Goal: Check status: Check status

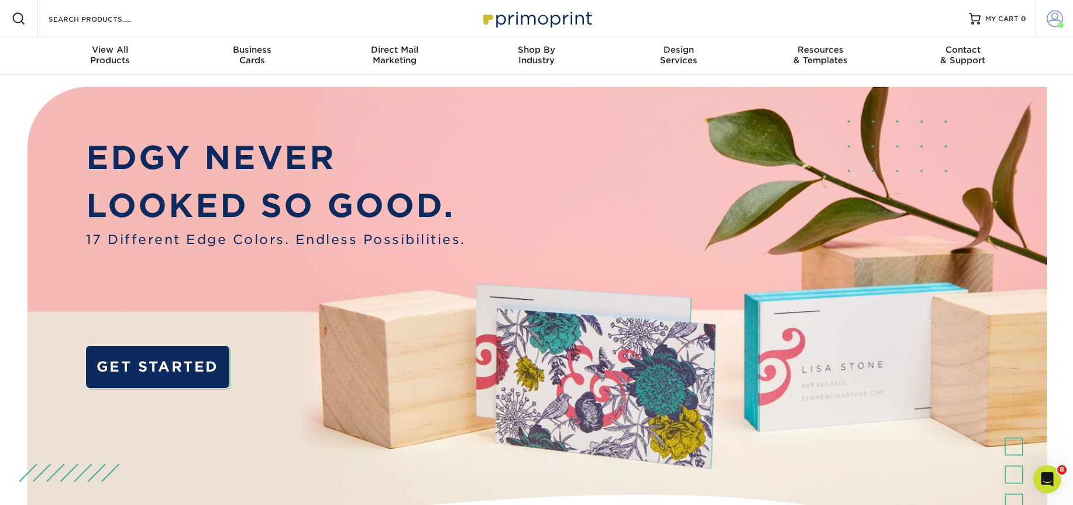
click at [1050, 20] on span at bounding box center [1054, 19] width 16 height 16
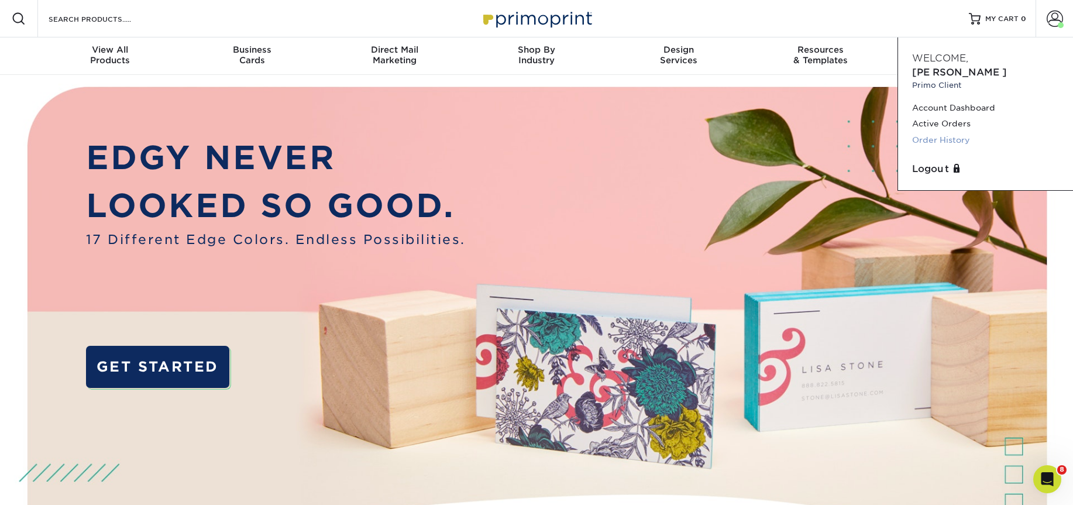
click at [957, 132] on link "Order History" at bounding box center [985, 140] width 147 height 16
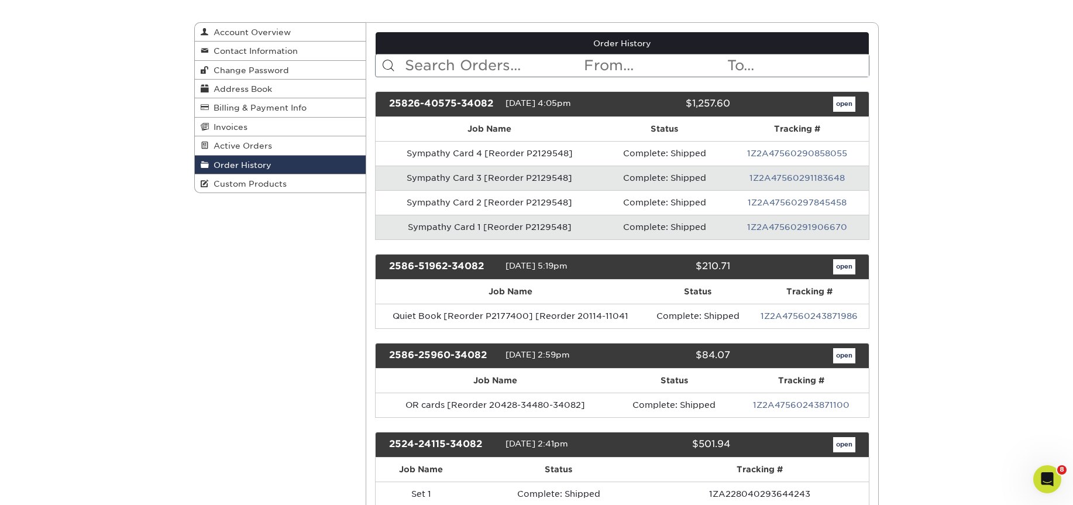
scroll to position [117, 0]
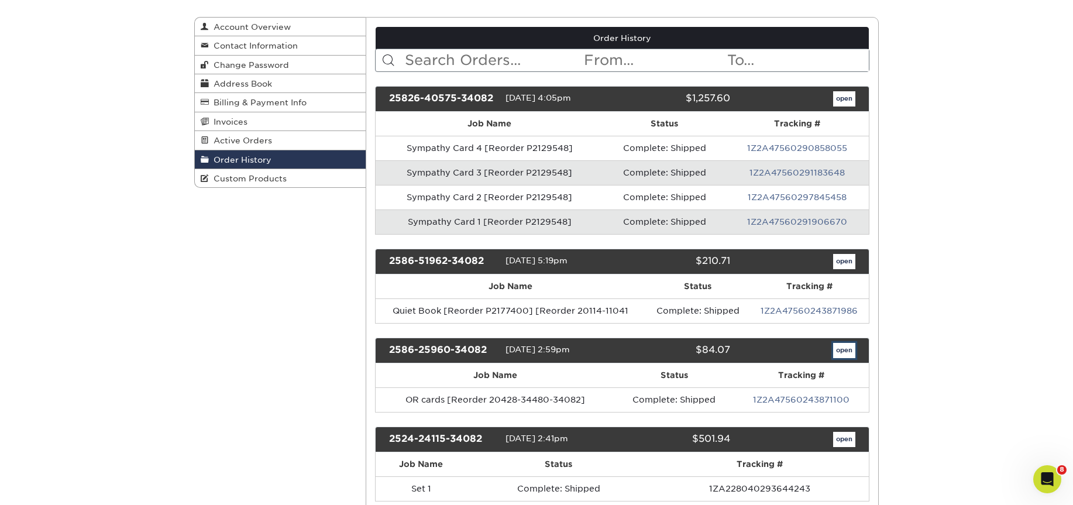
click at [845, 349] on link "open" at bounding box center [844, 350] width 22 height 15
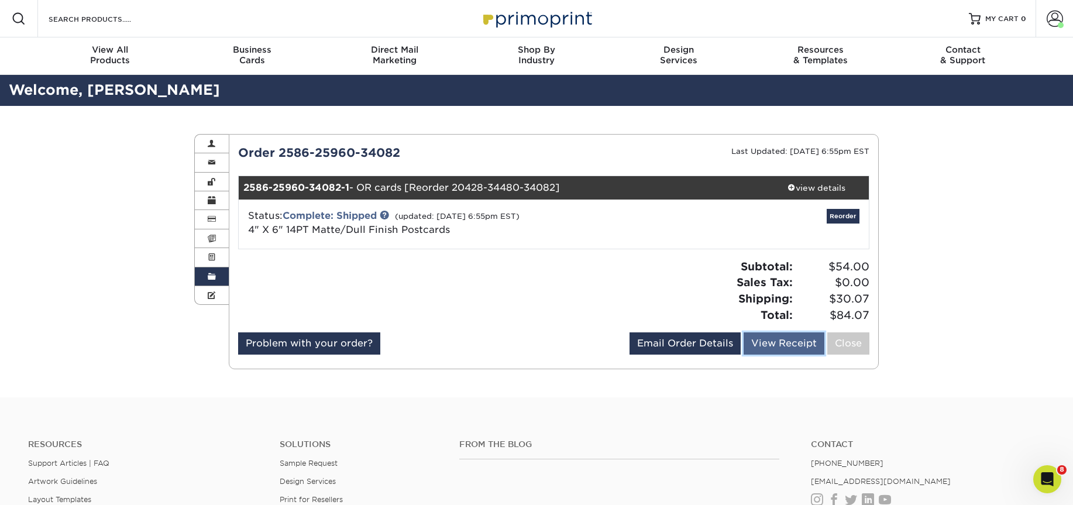
click at [782, 340] on link "View Receipt" at bounding box center [783, 343] width 81 height 22
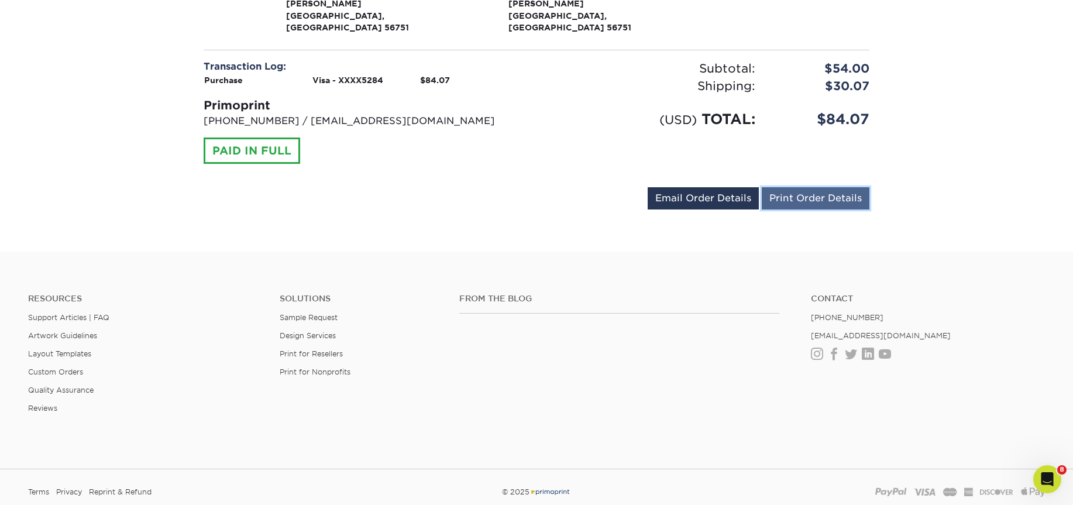
click at [807, 187] on link "Print Order Details" at bounding box center [816, 198] width 108 height 22
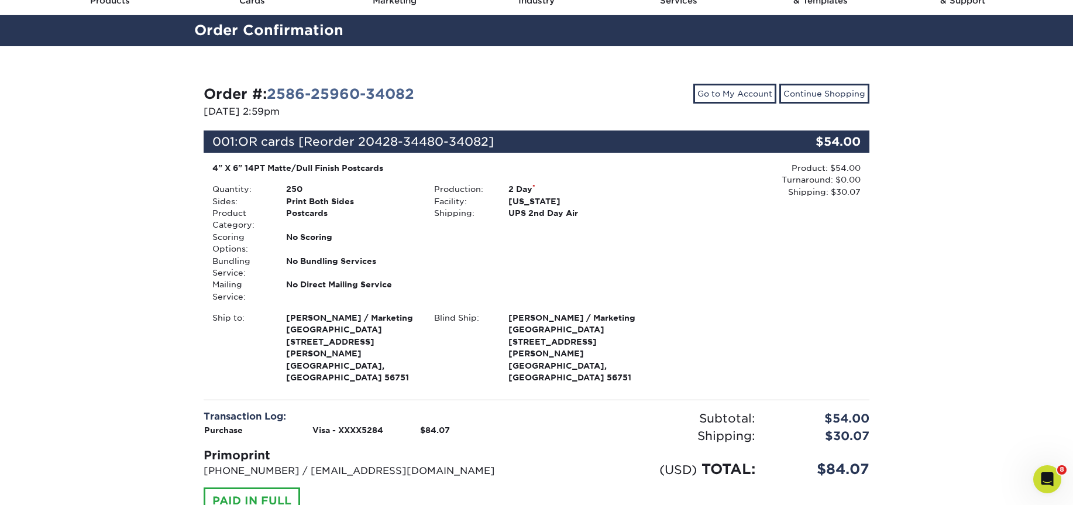
scroll to position [58, 0]
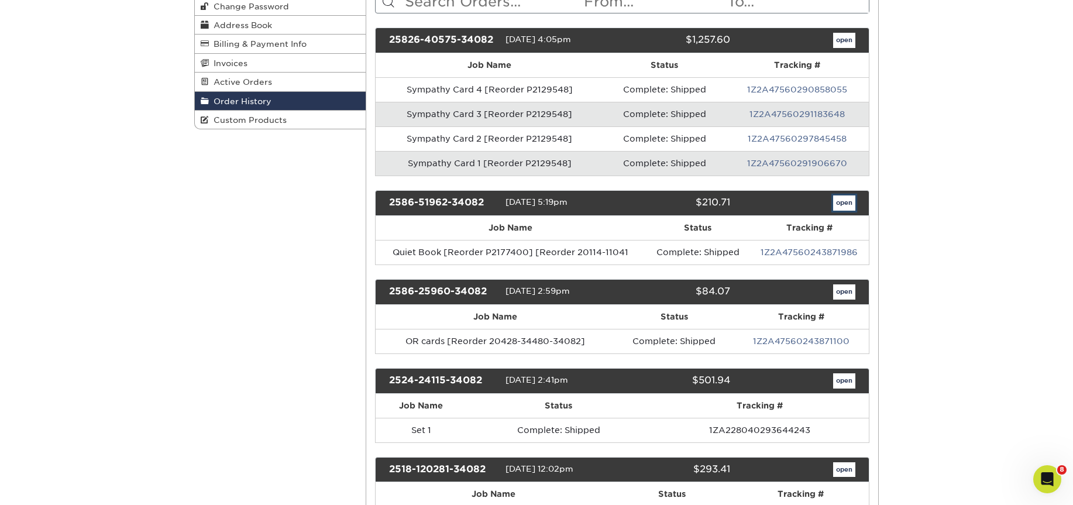
click at [842, 200] on link "open" at bounding box center [844, 202] width 22 height 15
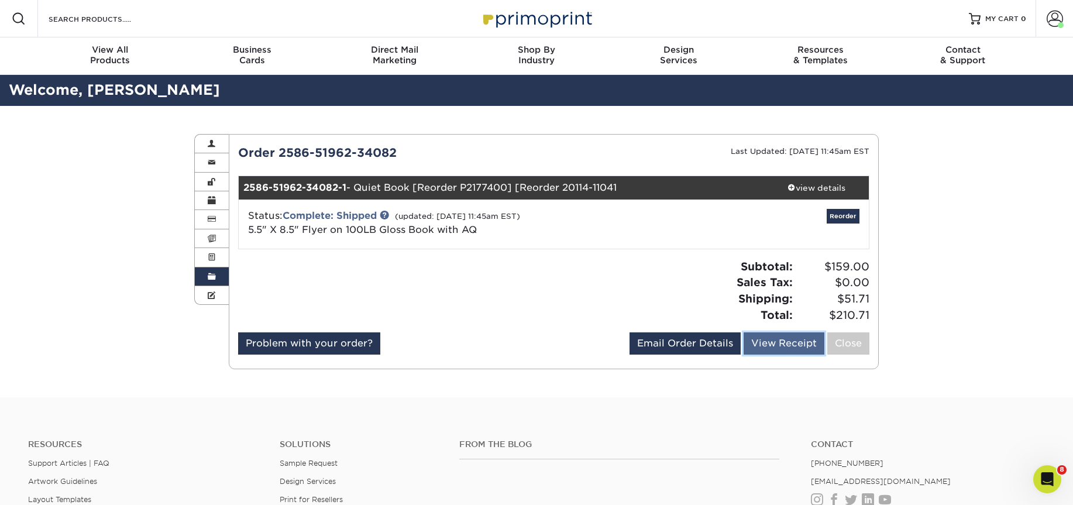
click at [773, 342] on link "View Receipt" at bounding box center [783, 343] width 81 height 22
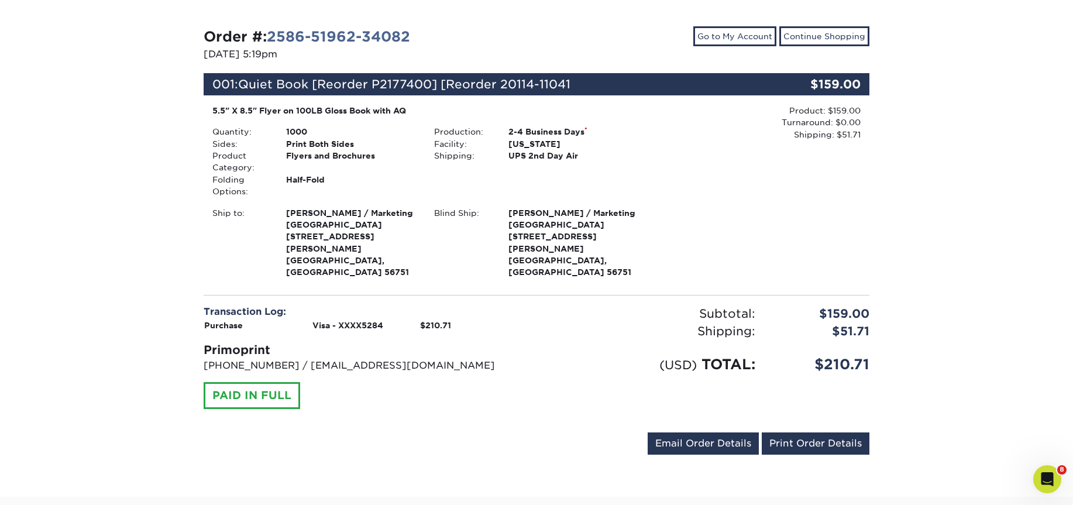
scroll to position [175, 0]
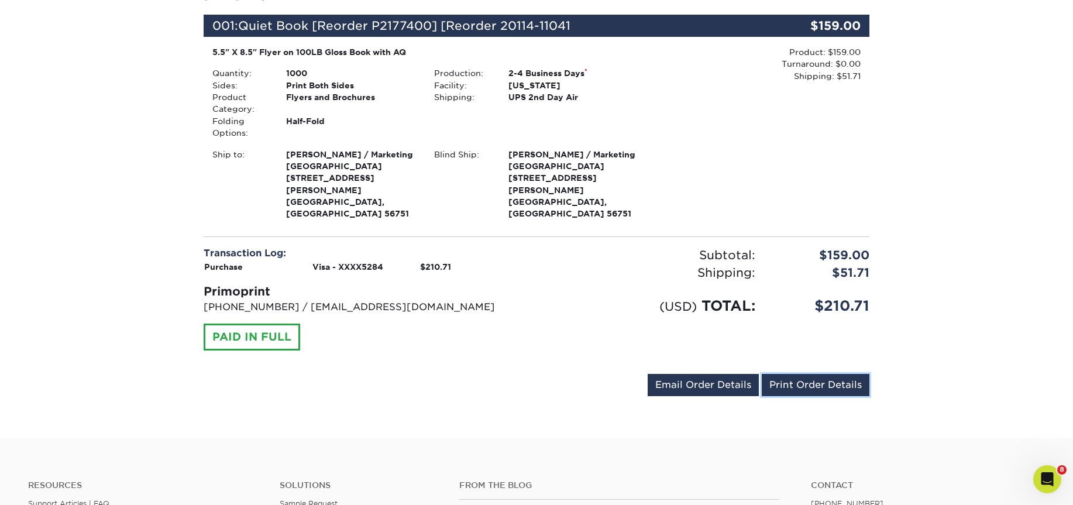
click at [816, 374] on link "Print Order Details" at bounding box center [816, 385] width 108 height 22
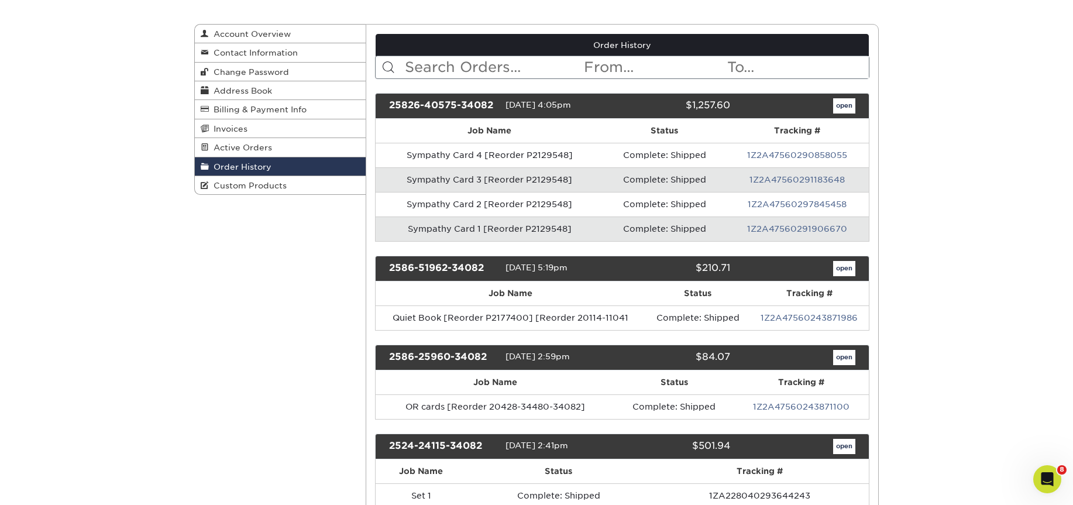
scroll to position [117, 0]
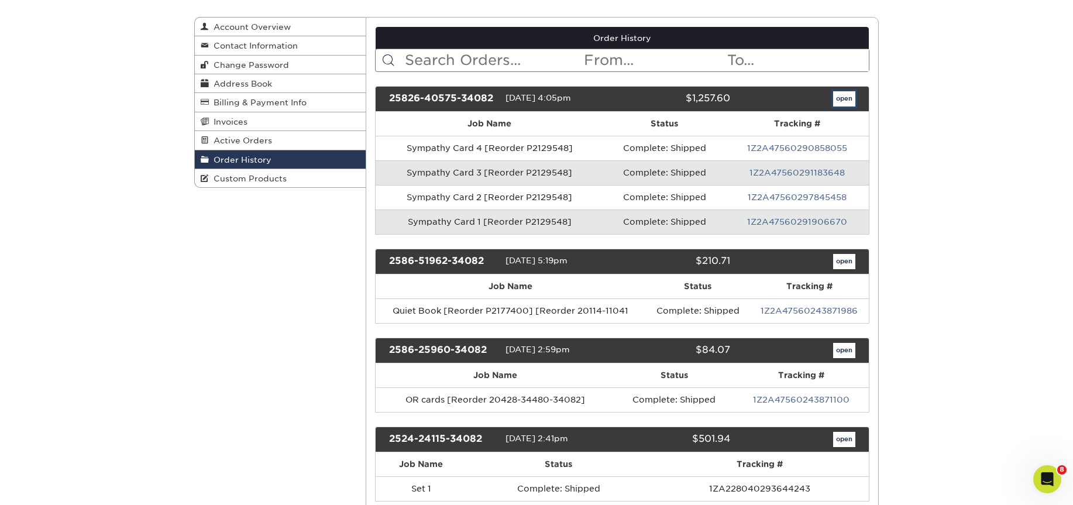
click at [843, 96] on link "open" at bounding box center [844, 98] width 22 height 15
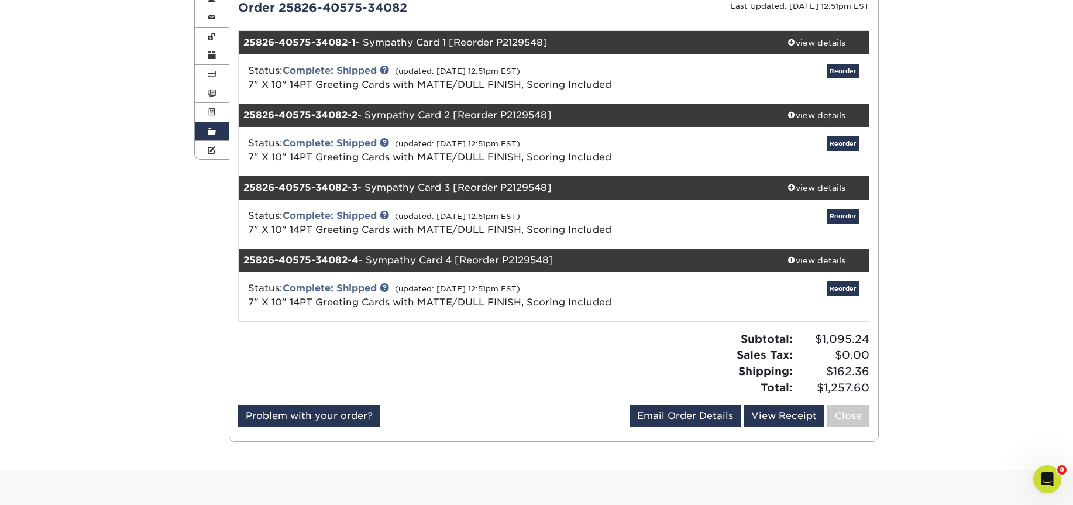
scroll to position [292, 0]
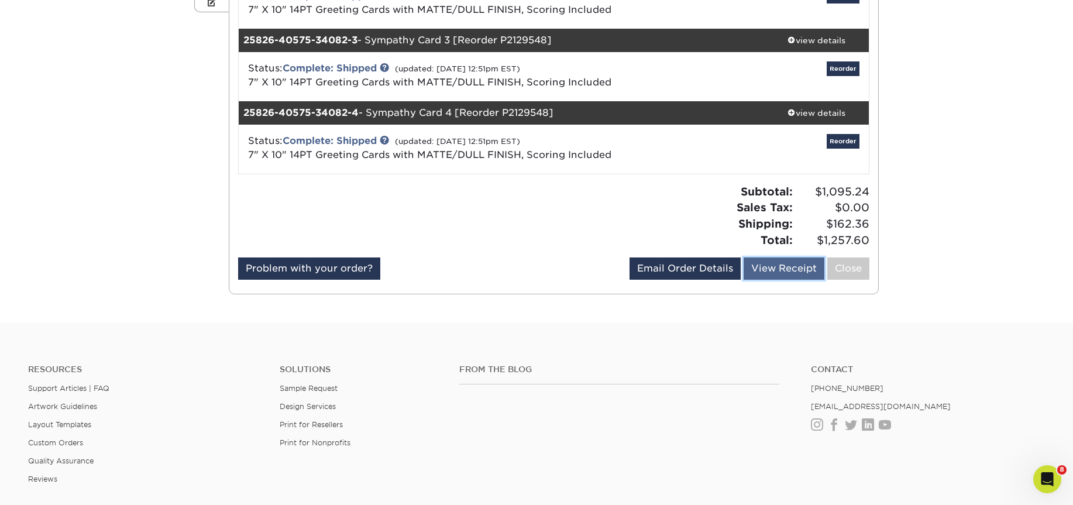
click at [800, 272] on link "View Receipt" at bounding box center [783, 268] width 81 height 22
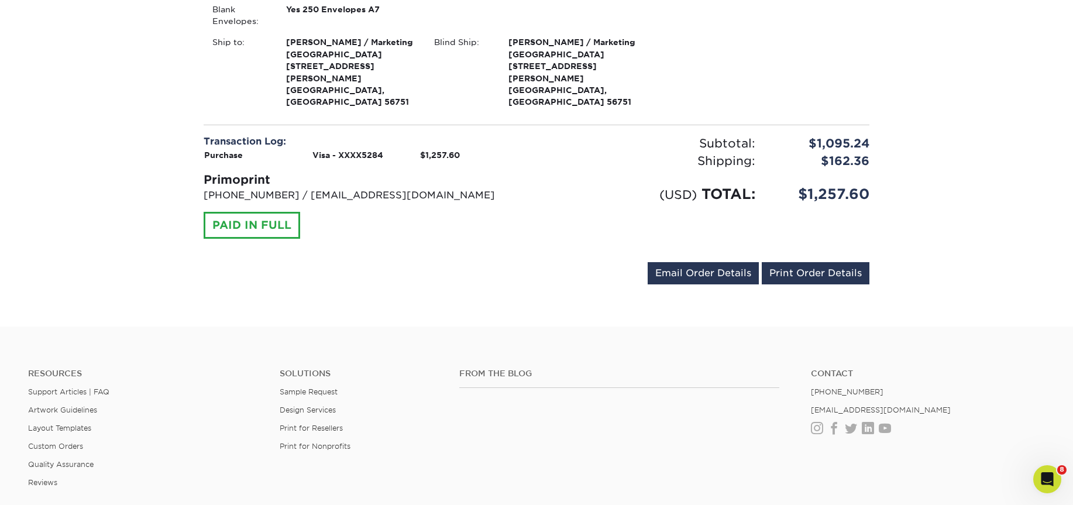
scroll to position [1164, 0]
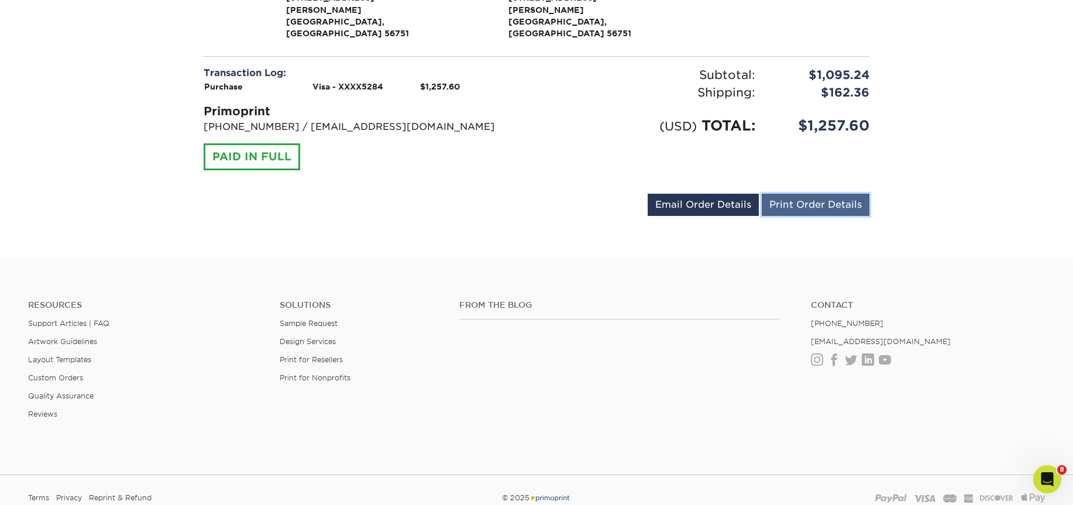
click at [799, 194] on link "Print Order Details" at bounding box center [816, 205] width 108 height 22
